Goal: Task Accomplishment & Management: Use online tool/utility

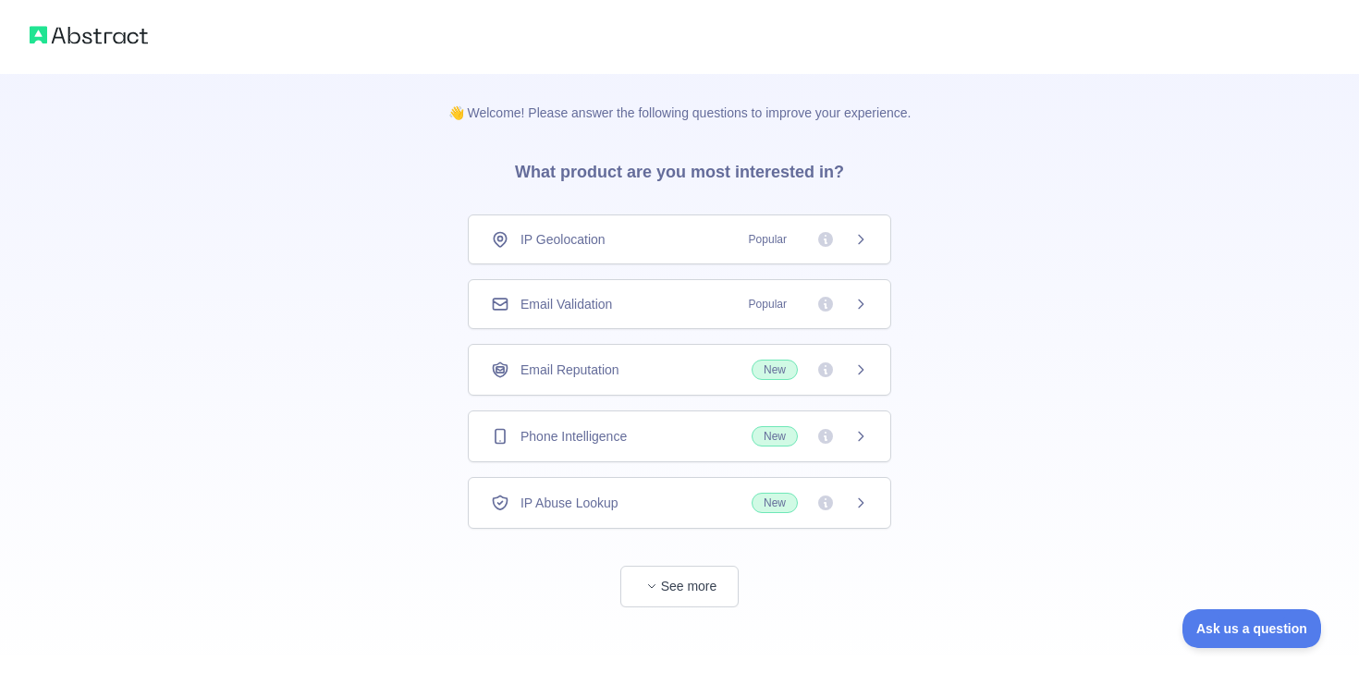
click at [594, 316] on div "Email Validation Popular" at bounding box center [679, 304] width 423 height 50
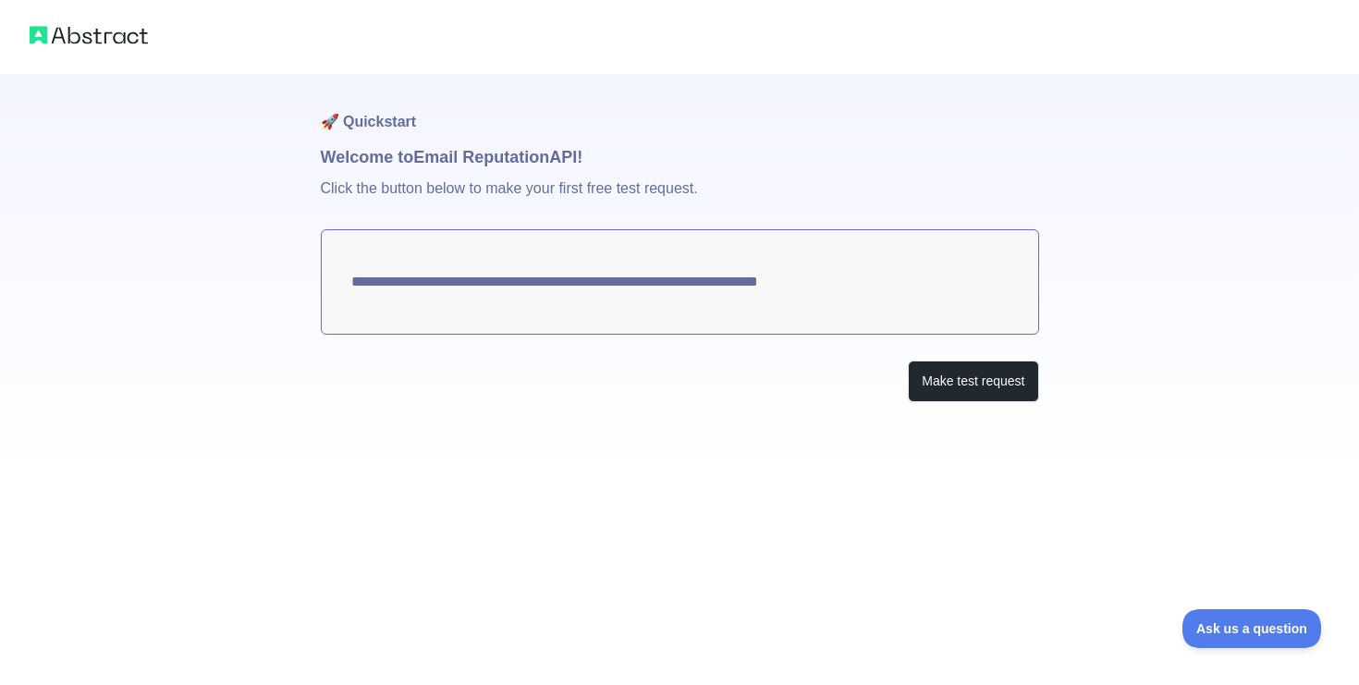
click at [887, 363] on div "Make test request" at bounding box center [680, 381] width 718 height 42
click at [915, 383] on button "Make test request" at bounding box center [973, 381] width 130 height 42
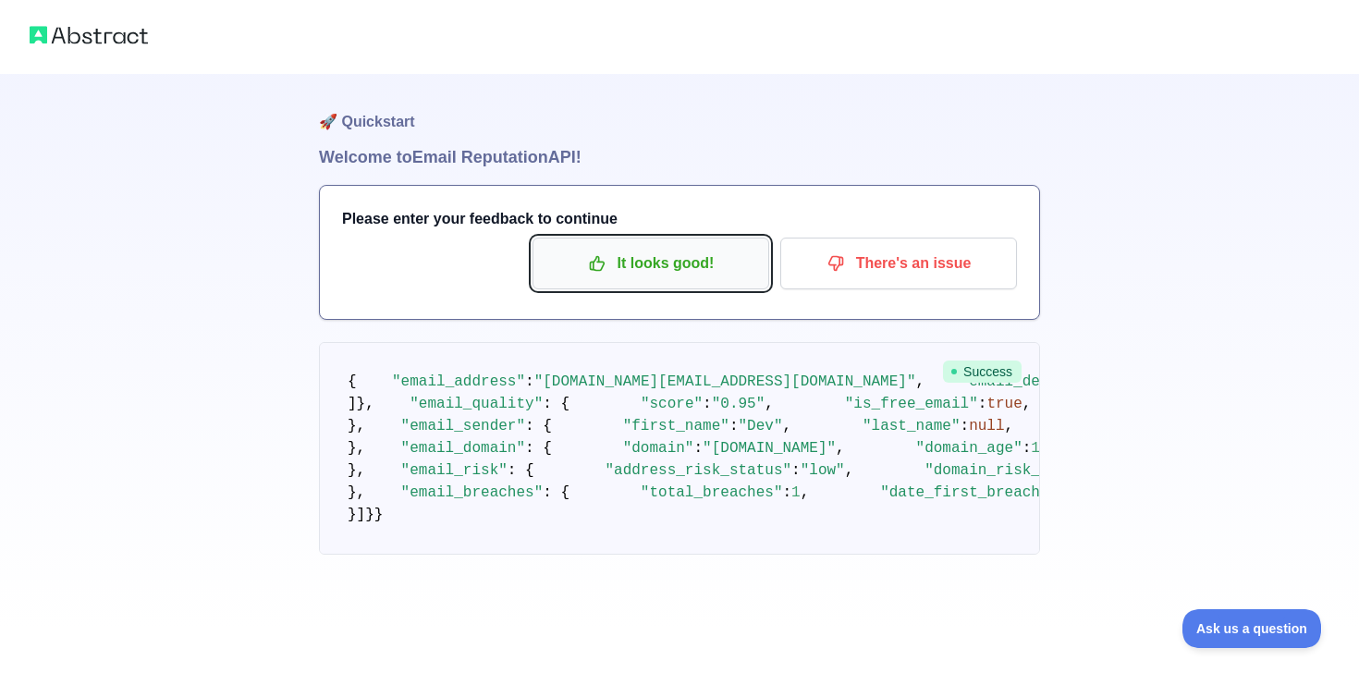
click at [659, 255] on p "It looks good!" at bounding box center [650, 263] width 209 height 31
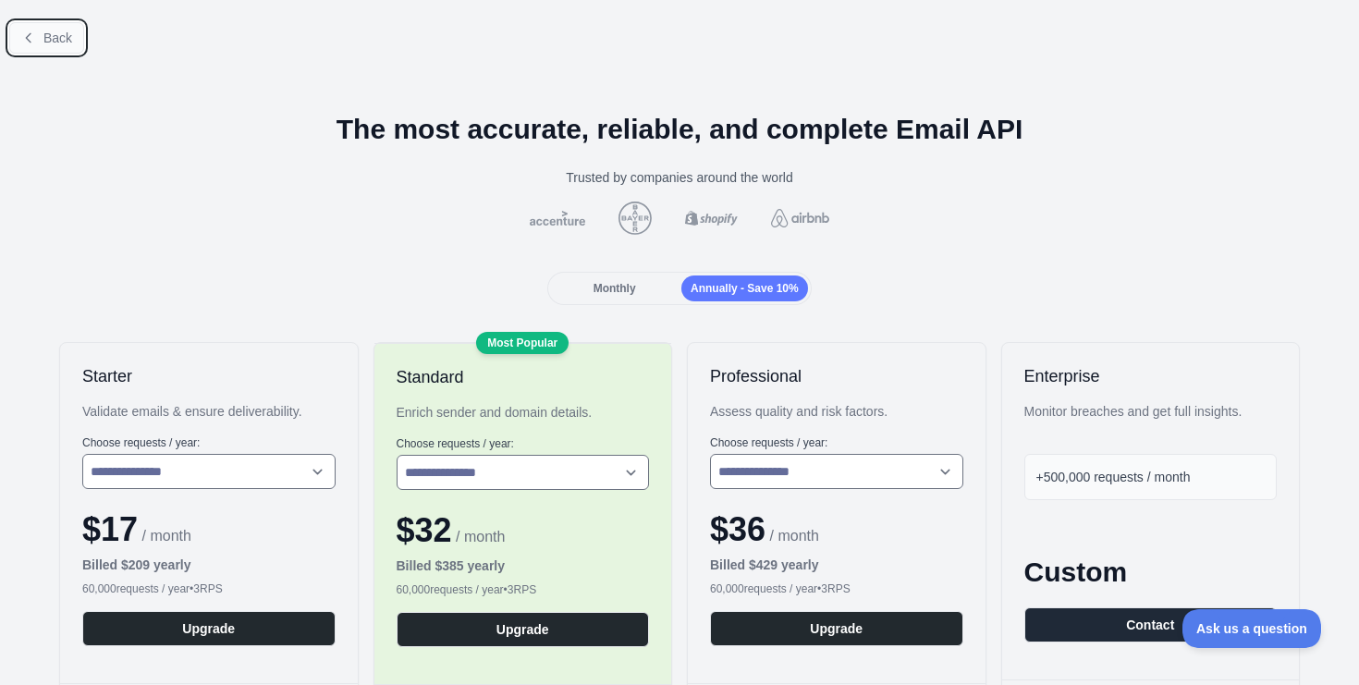
click at [49, 27] on button "Back" at bounding box center [46, 37] width 75 height 31
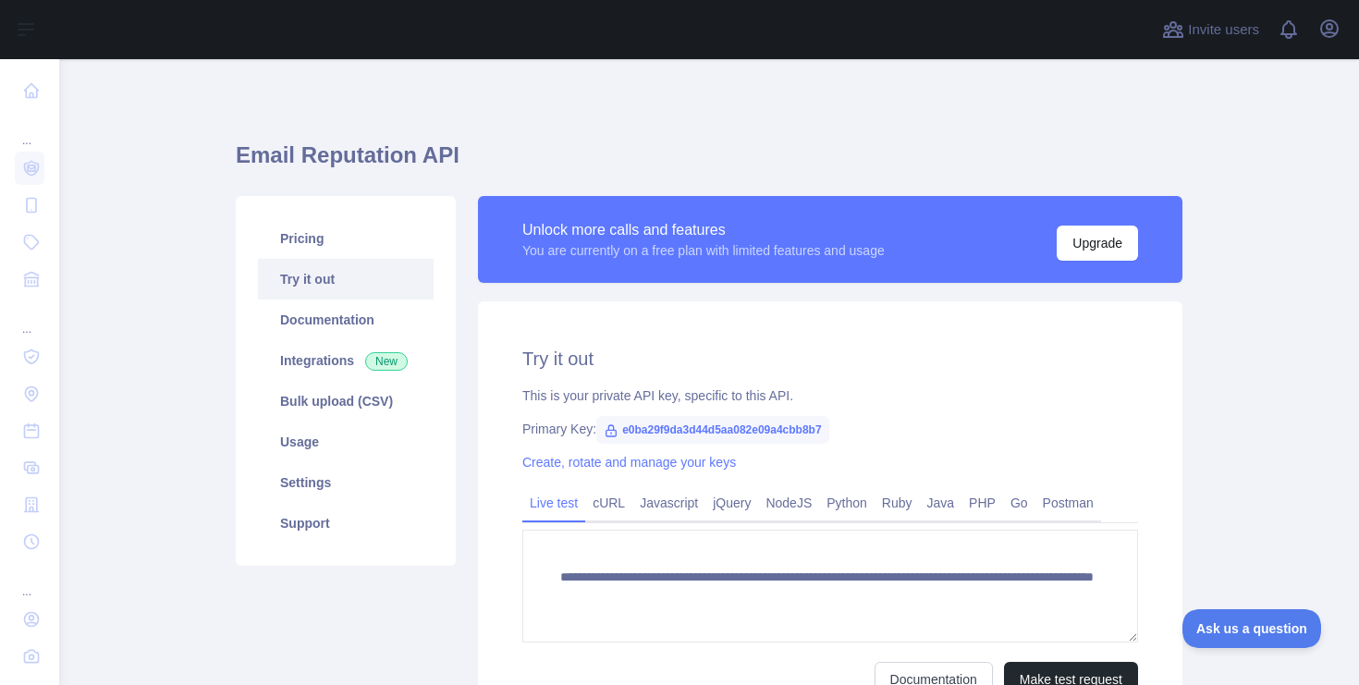
click at [690, 428] on span "e0ba29f9da3d44d5aa082e09a4cbb8b7" at bounding box center [712, 430] width 232 height 28
copy span "e0ba29f9da3d44d5aa082e09a4cbb8b7"
